Goal: Transaction & Acquisition: Purchase product/service

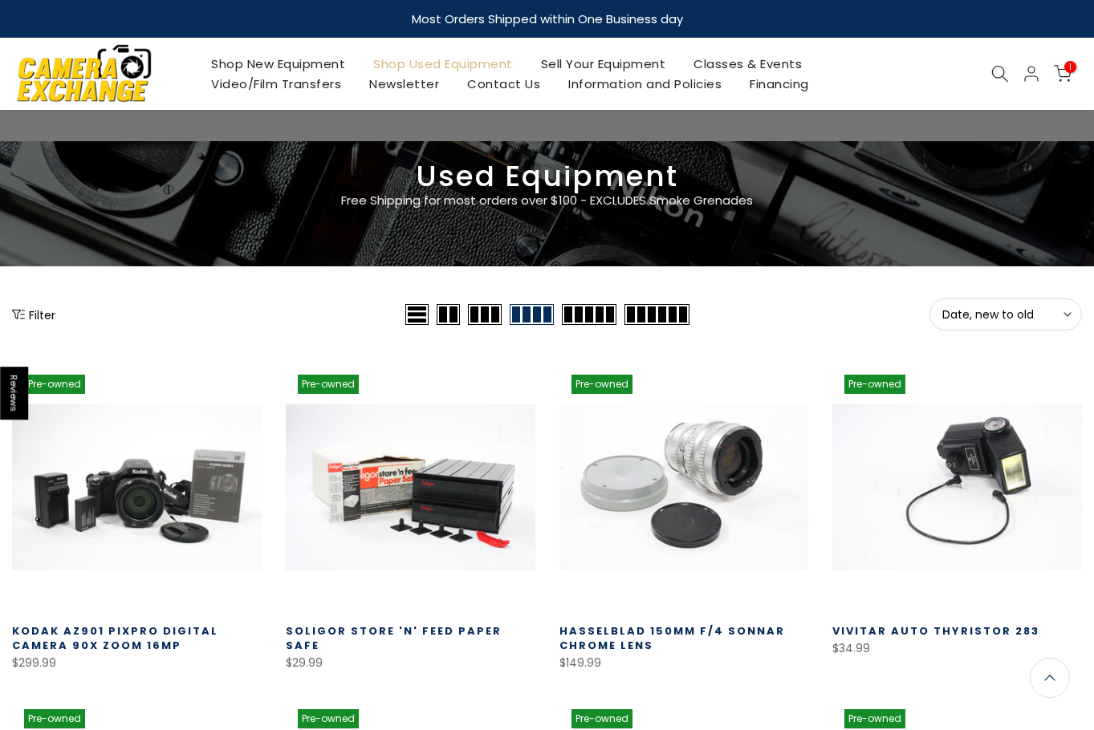
scroll to position [282, 0]
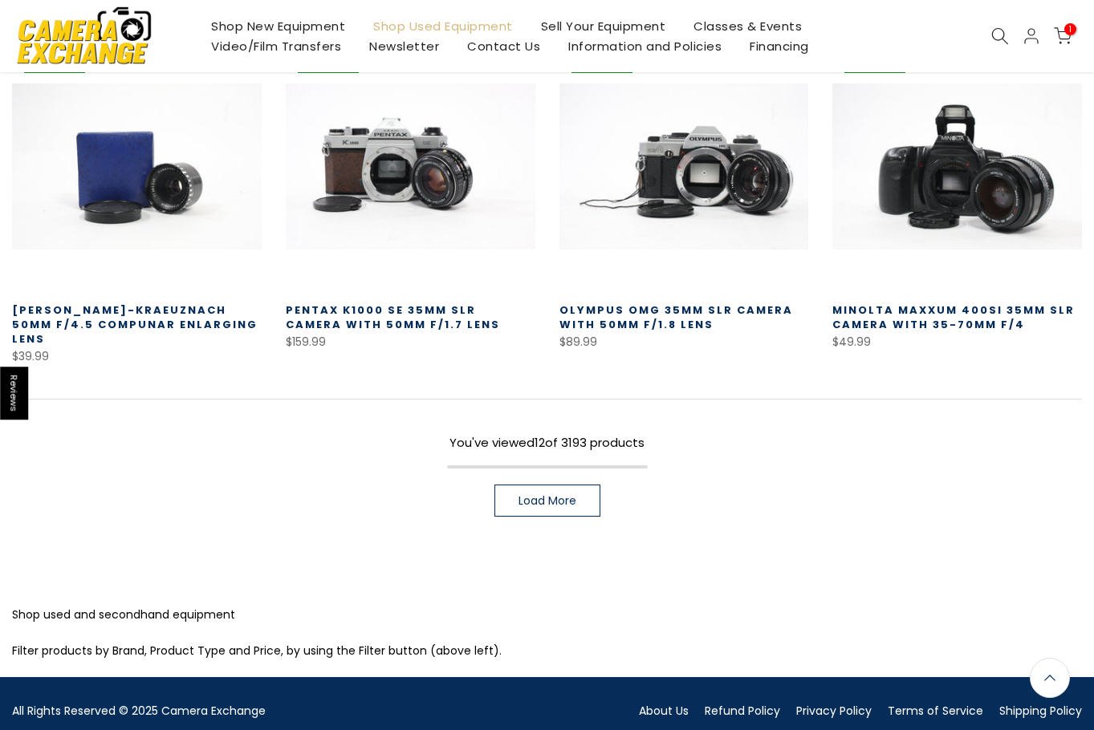
click at [511, 485] on link "Load More" at bounding box center [547, 501] width 106 height 32
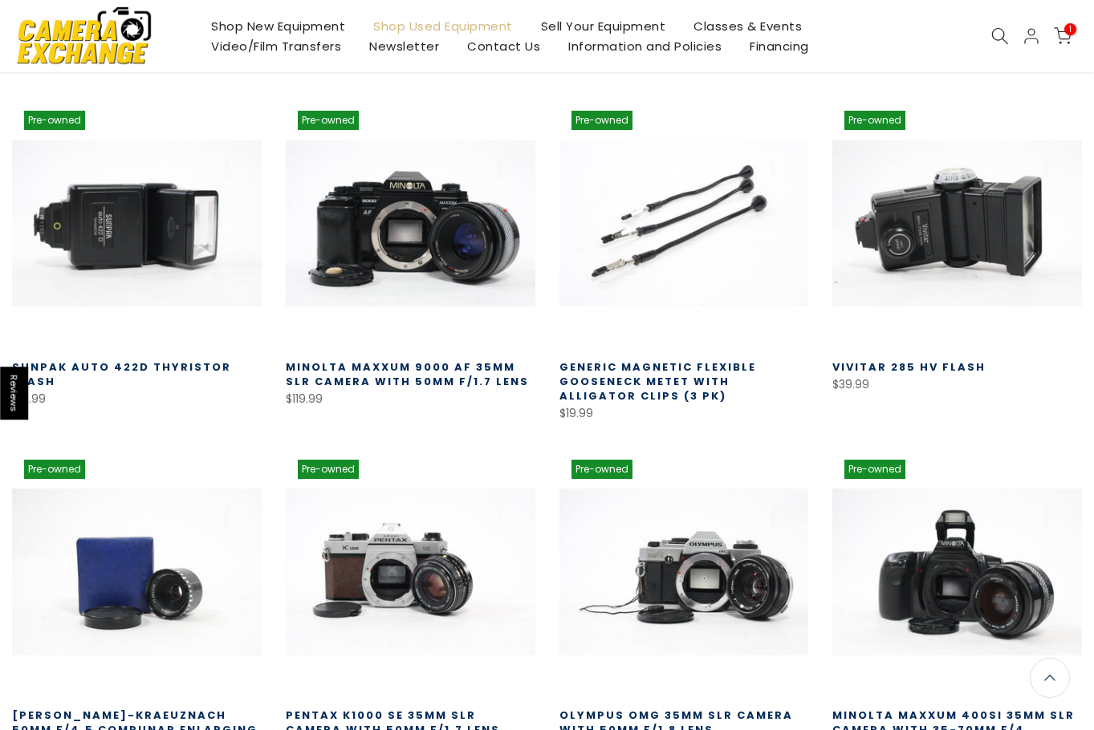
scroll to position [1887, 0]
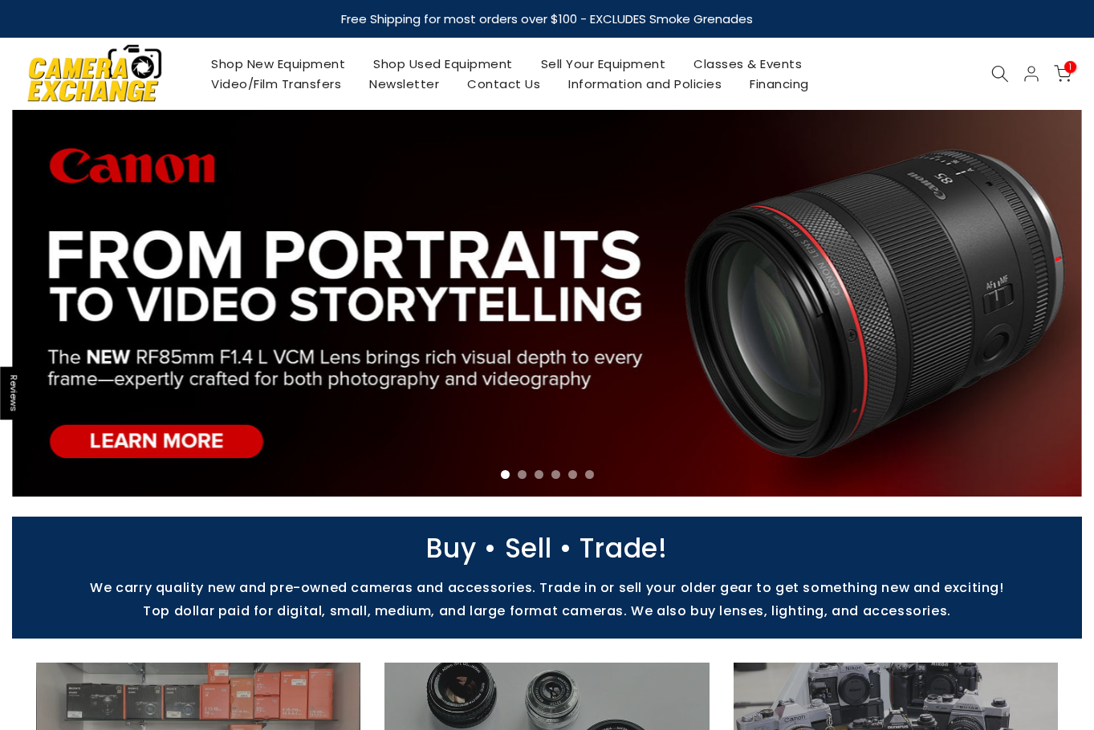
click at [491, 67] on link "Shop Used Equipment" at bounding box center [443, 64] width 168 height 20
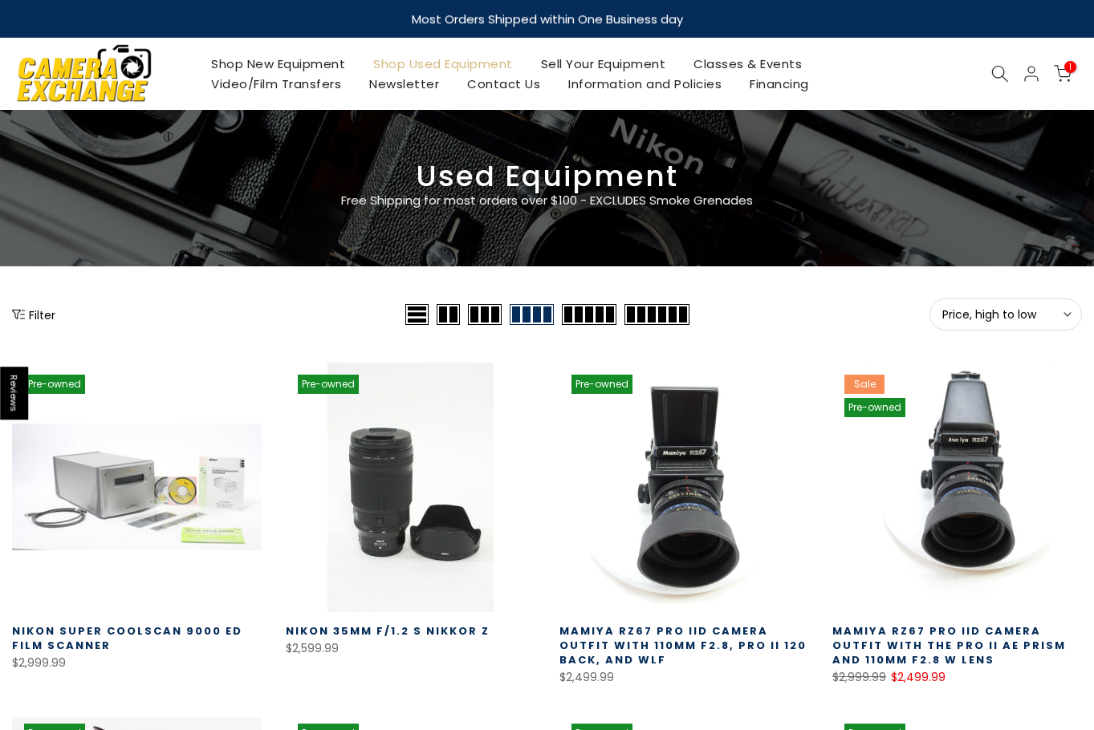
click at [965, 317] on span "Price, high to low" at bounding box center [1005, 314] width 127 height 14
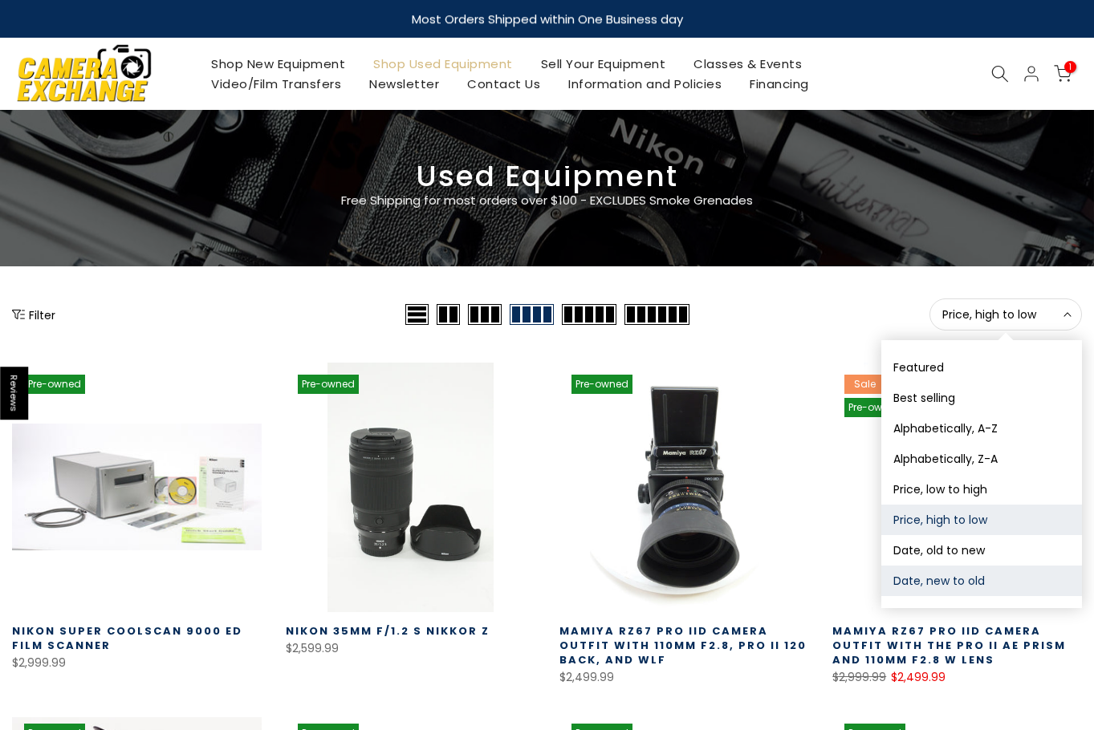
click at [967, 577] on button "Date, new to old" at bounding box center [981, 581] width 201 height 30
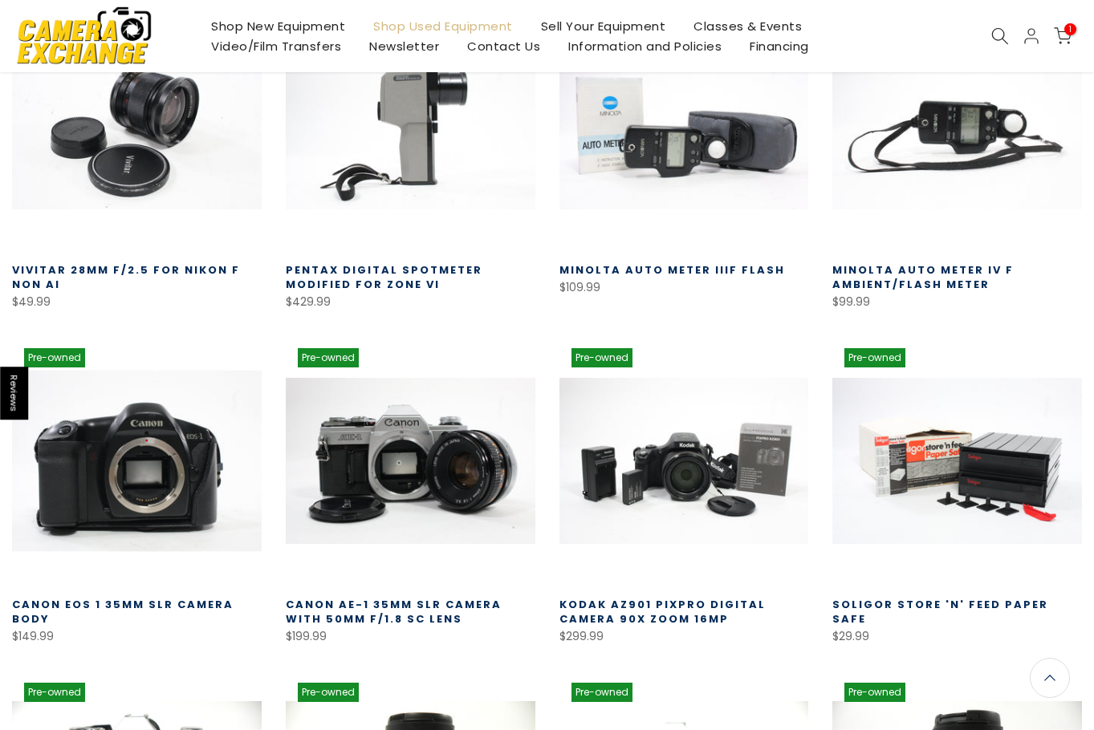
scroll to position [363, 0]
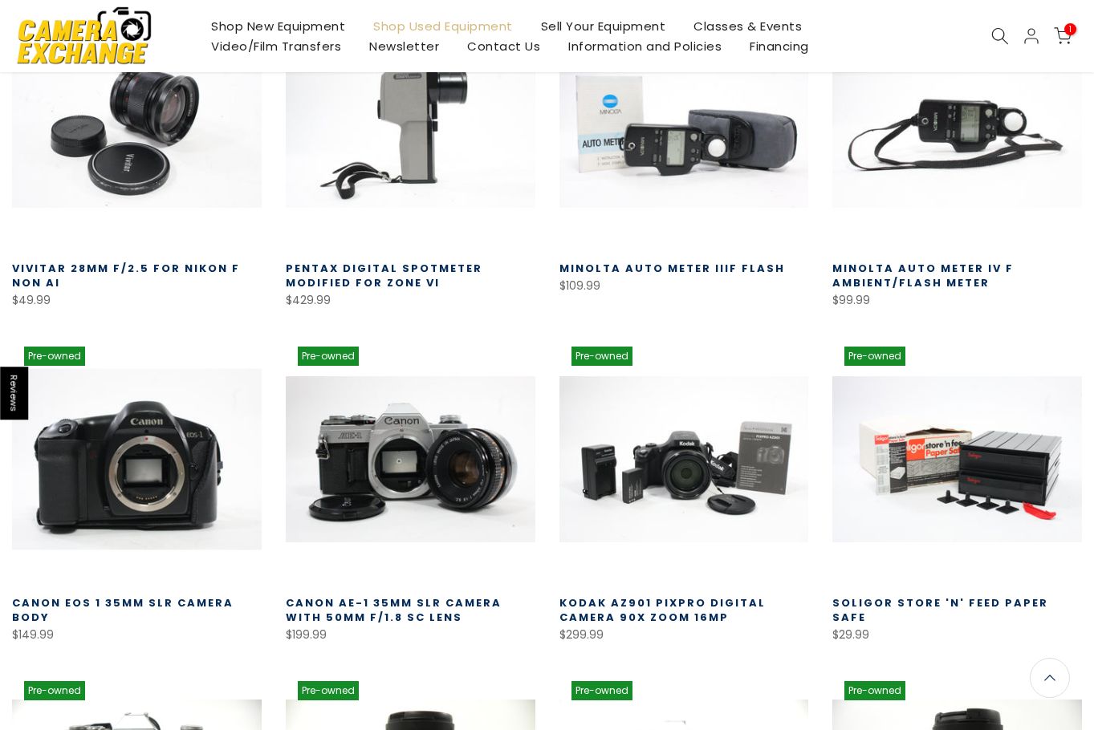
click at [164, 484] on link at bounding box center [137, 460] width 250 height 250
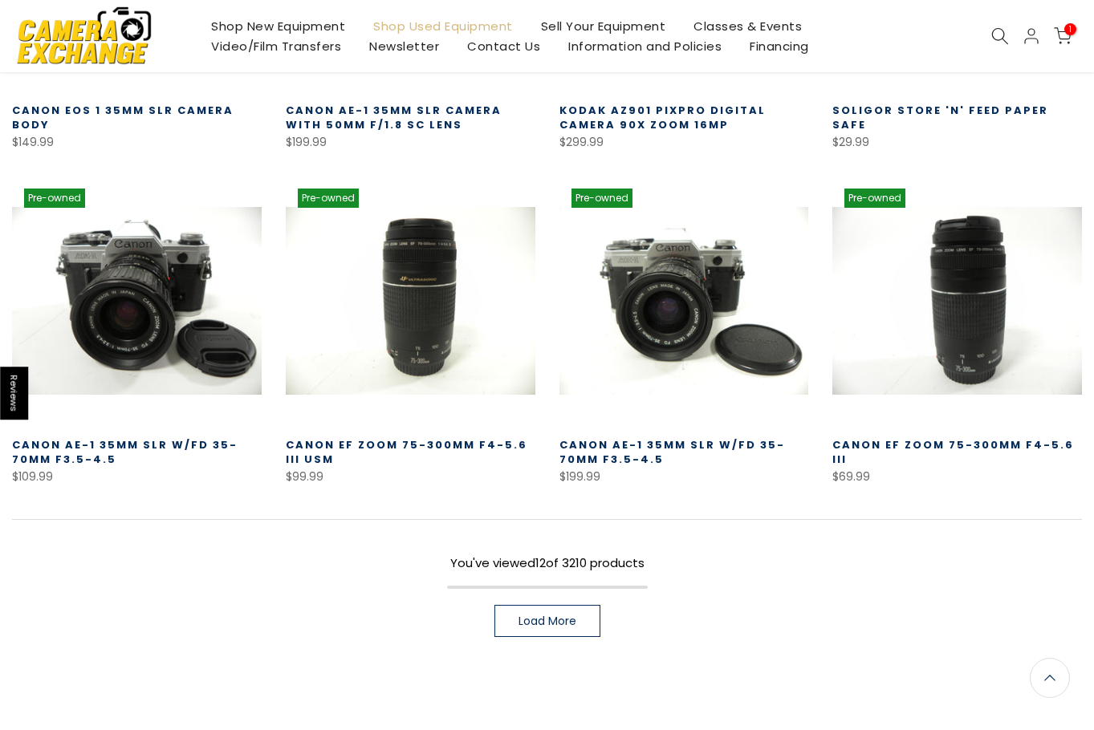
scroll to position [1005, 0]
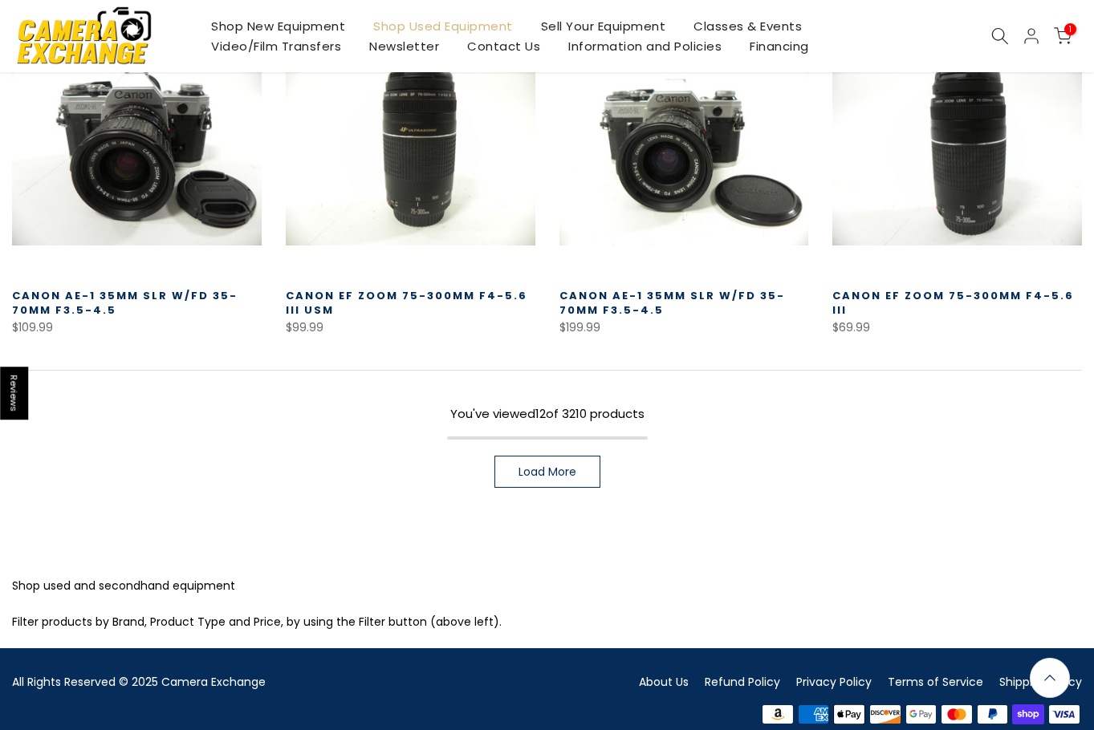
click at [526, 477] on span "Load More" at bounding box center [547, 471] width 58 height 11
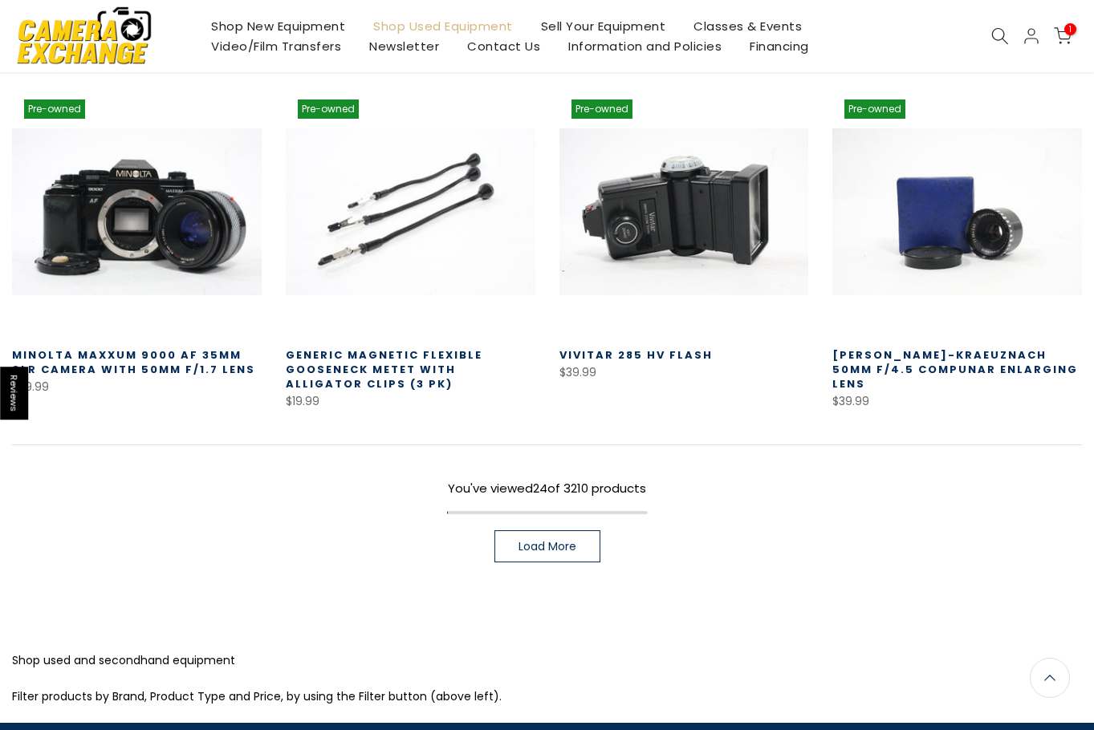
scroll to position [1968, 0]
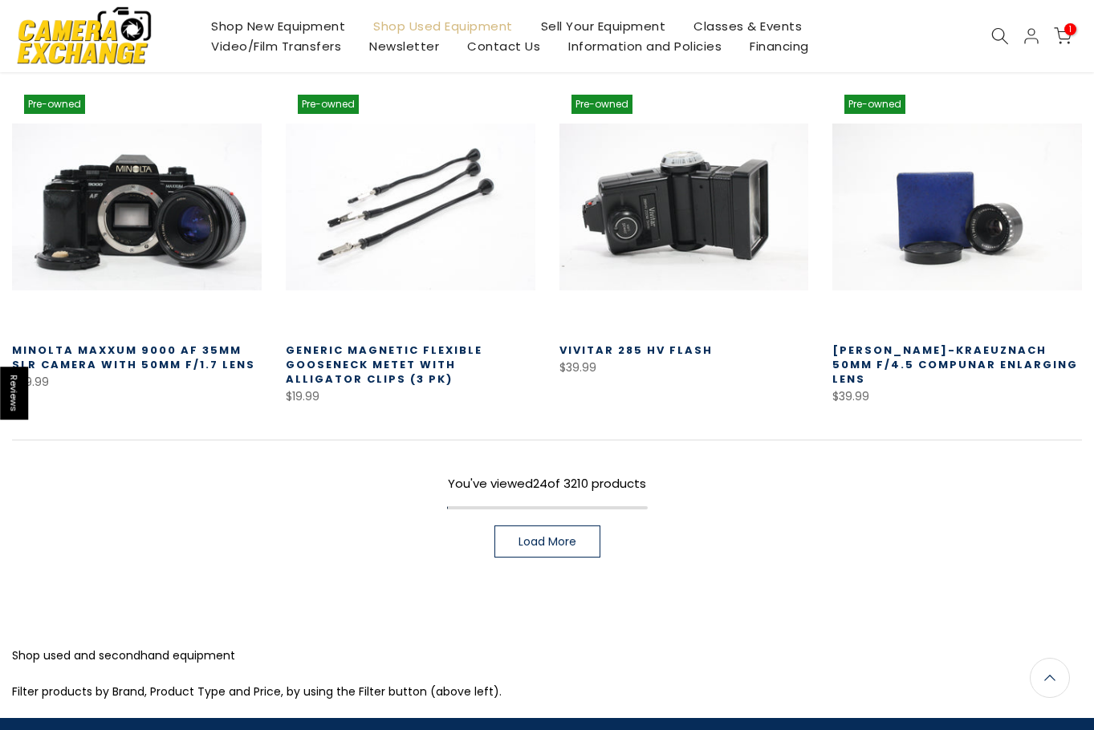
click at [545, 536] on span "Load More" at bounding box center [547, 541] width 58 height 11
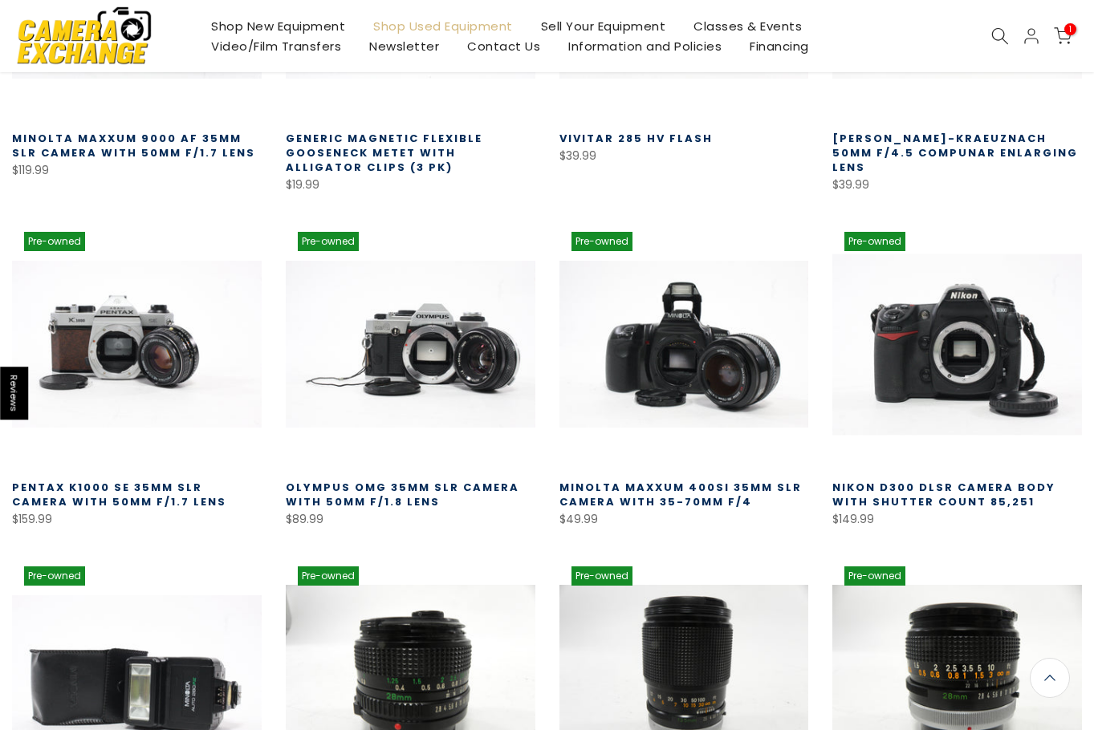
scroll to position [2207, 0]
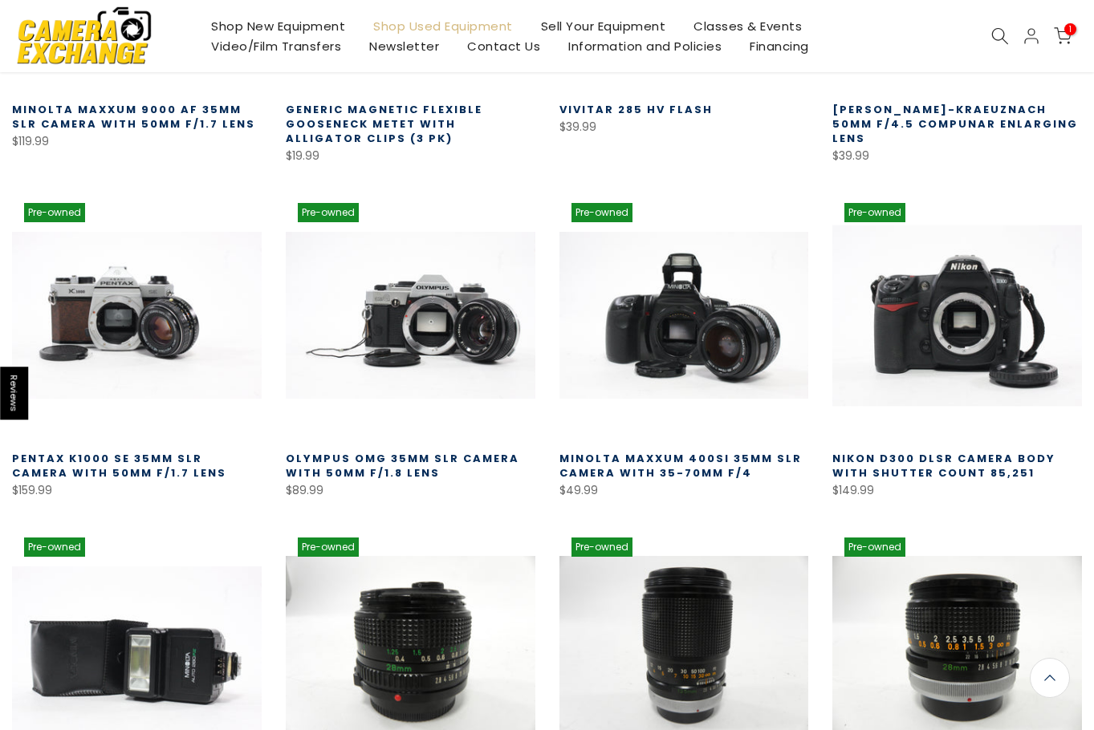
click at [1001, 304] on link at bounding box center [957, 316] width 250 height 250
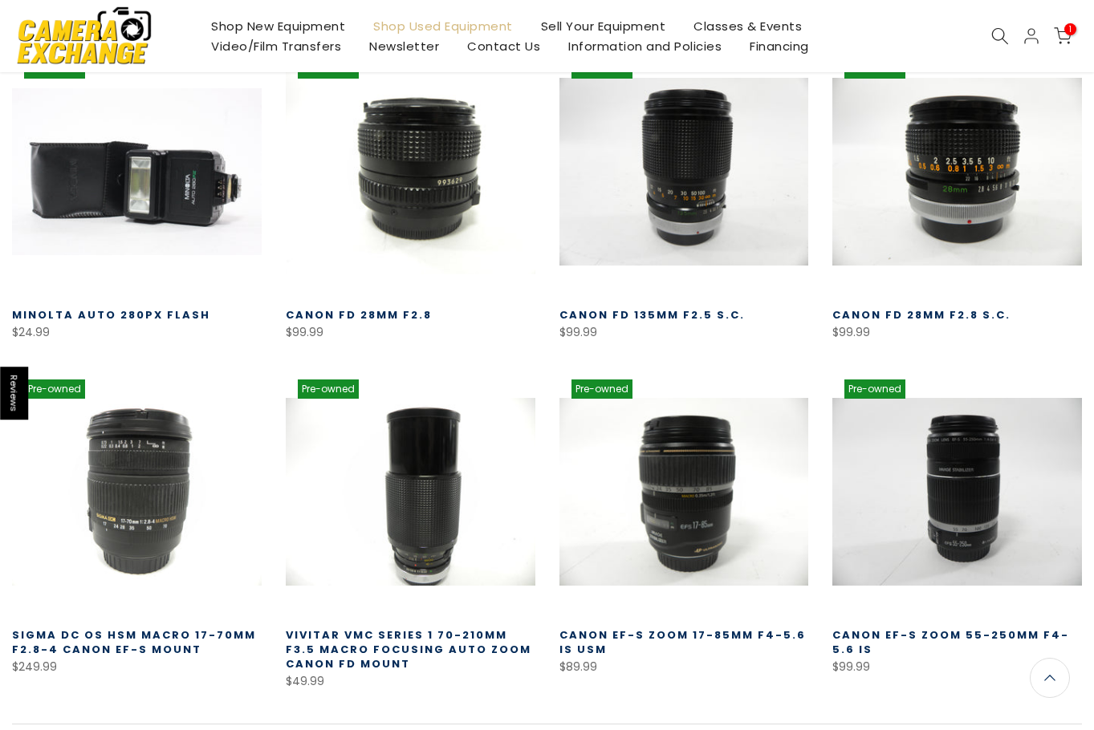
scroll to position [2688, 0]
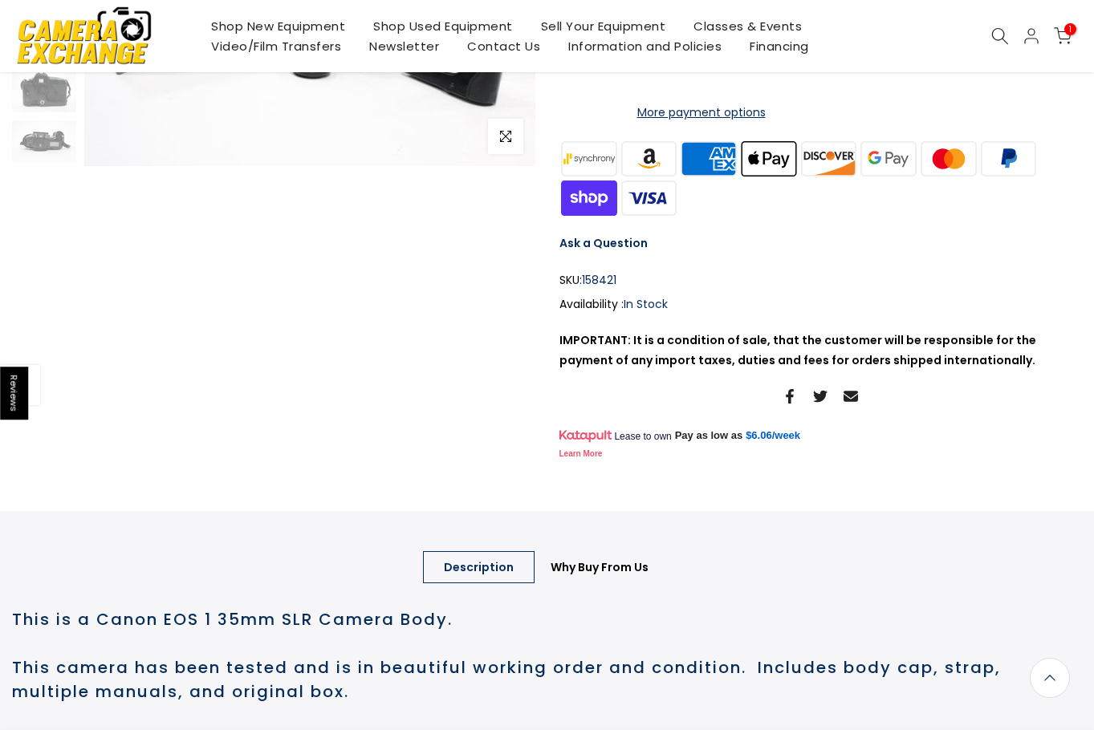
scroll to position [319, 0]
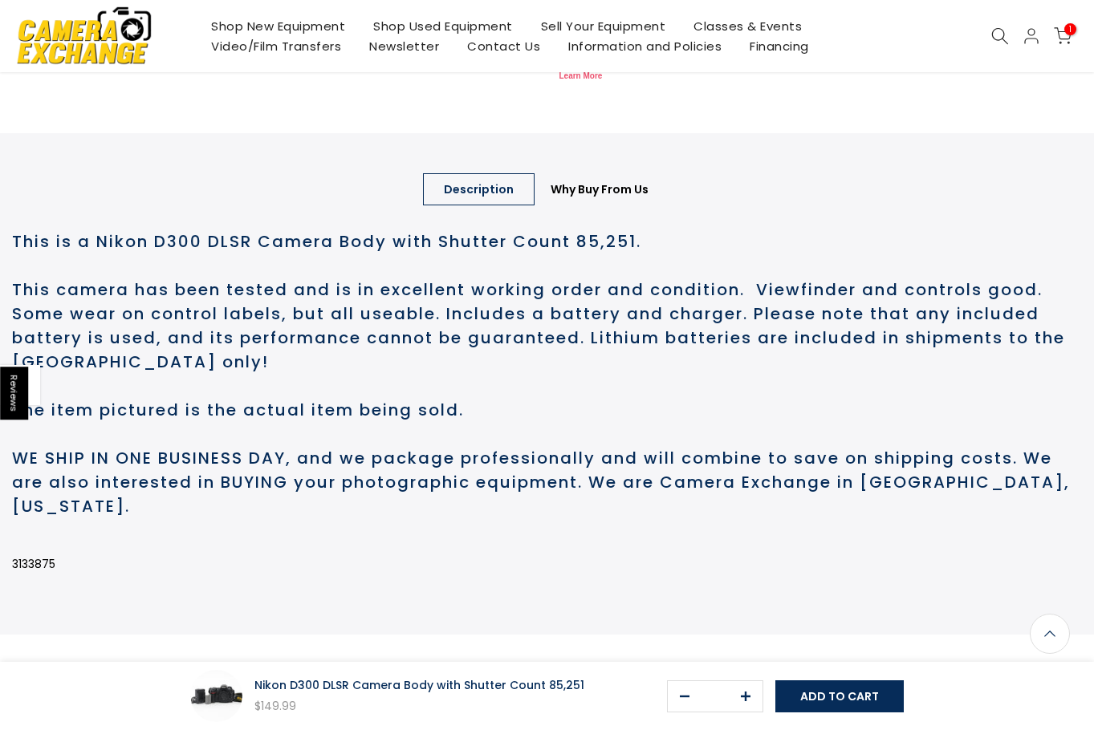
scroll to position [721, 0]
